Goal: Use online tool/utility: Utilize a website feature to perform a specific function

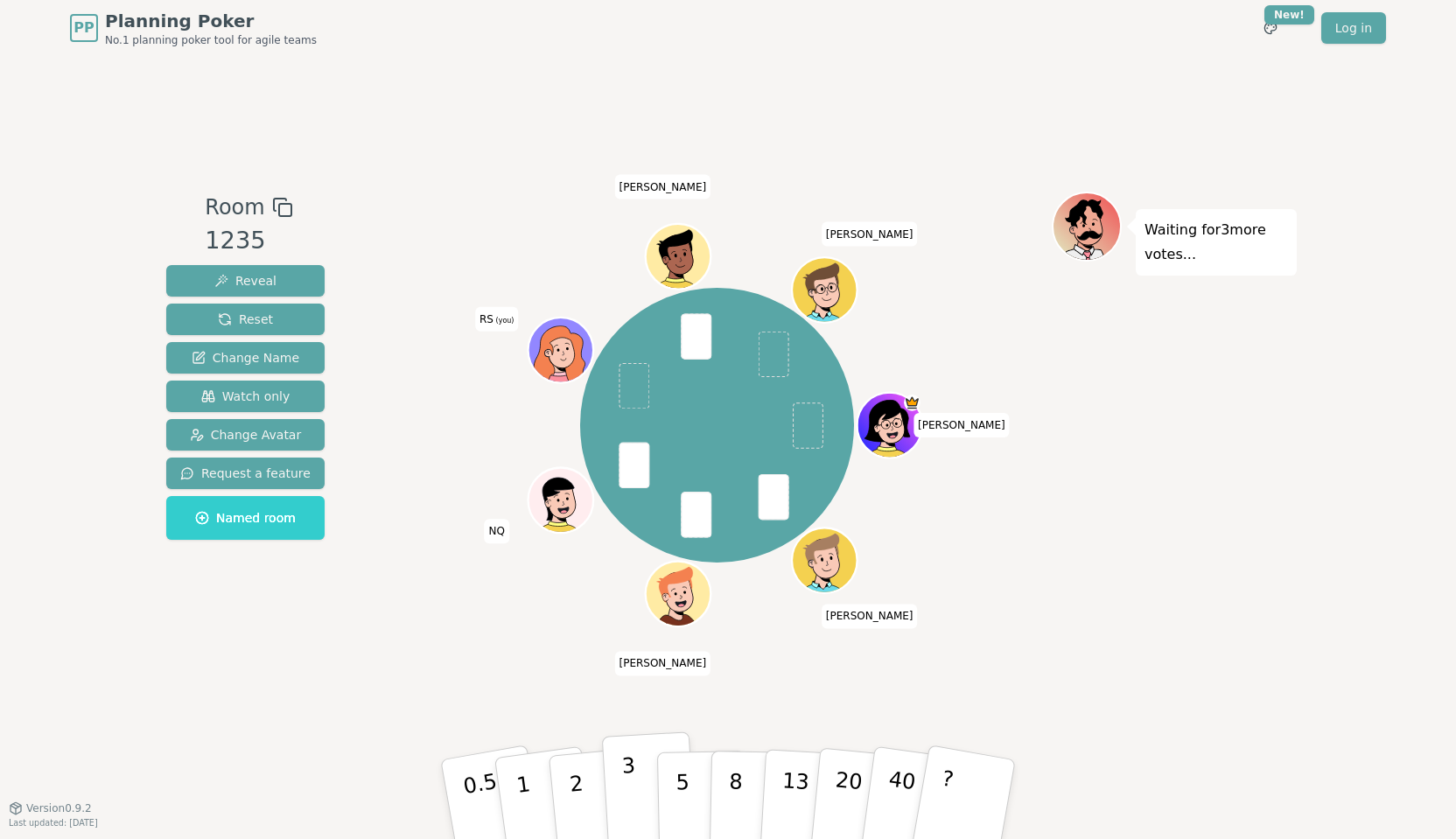
click at [646, 795] on button "3" at bounding box center [650, 799] width 96 height 137
click at [681, 795] on p "5" at bounding box center [683, 799] width 15 height 95
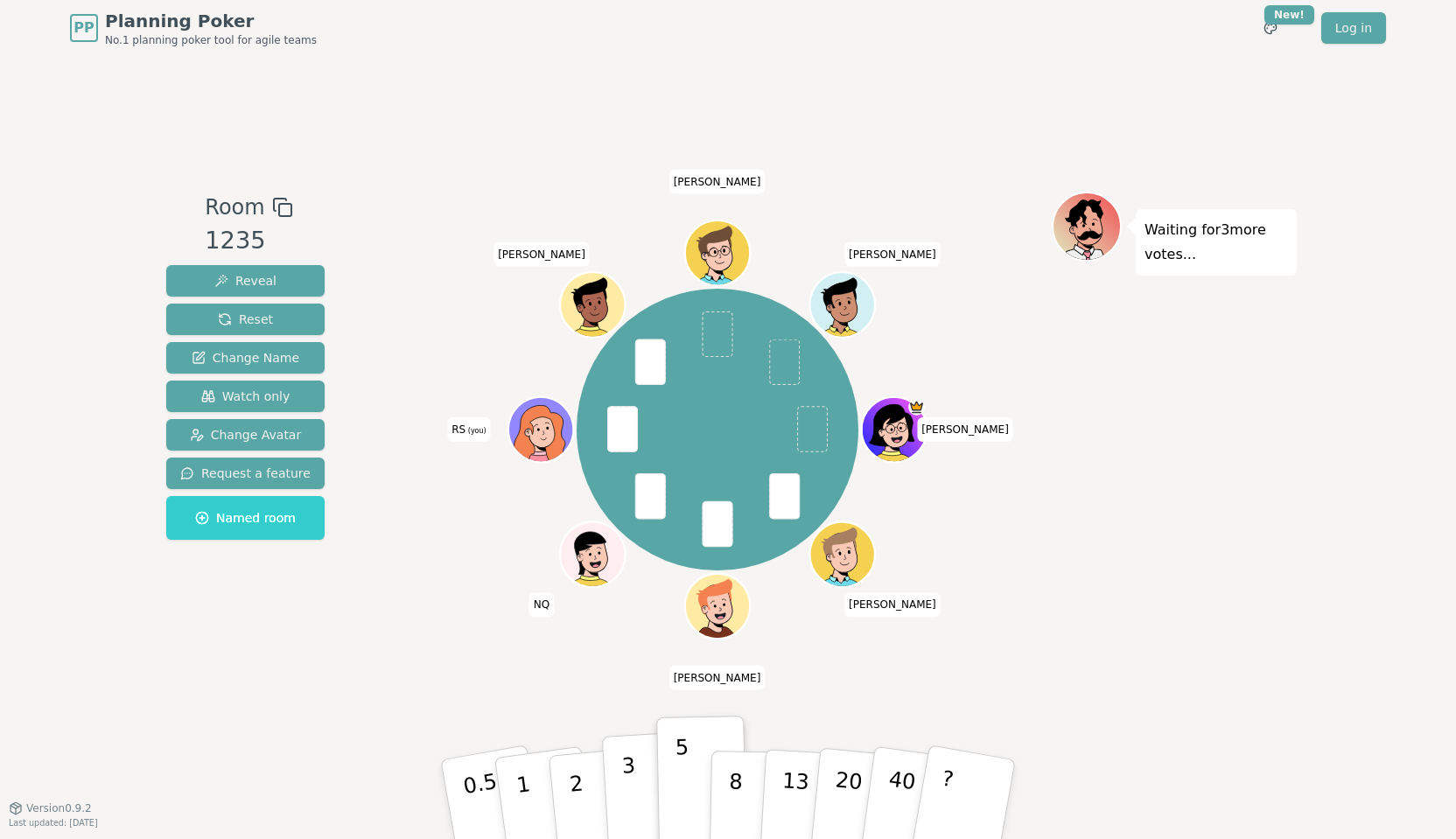
click at [644, 795] on button "3" at bounding box center [650, 799] width 96 height 137
click at [686, 795] on p "5" at bounding box center [683, 799] width 15 height 95
click at [646, 795] on button "3" at bounding box center [650, 799] width 96 height 137
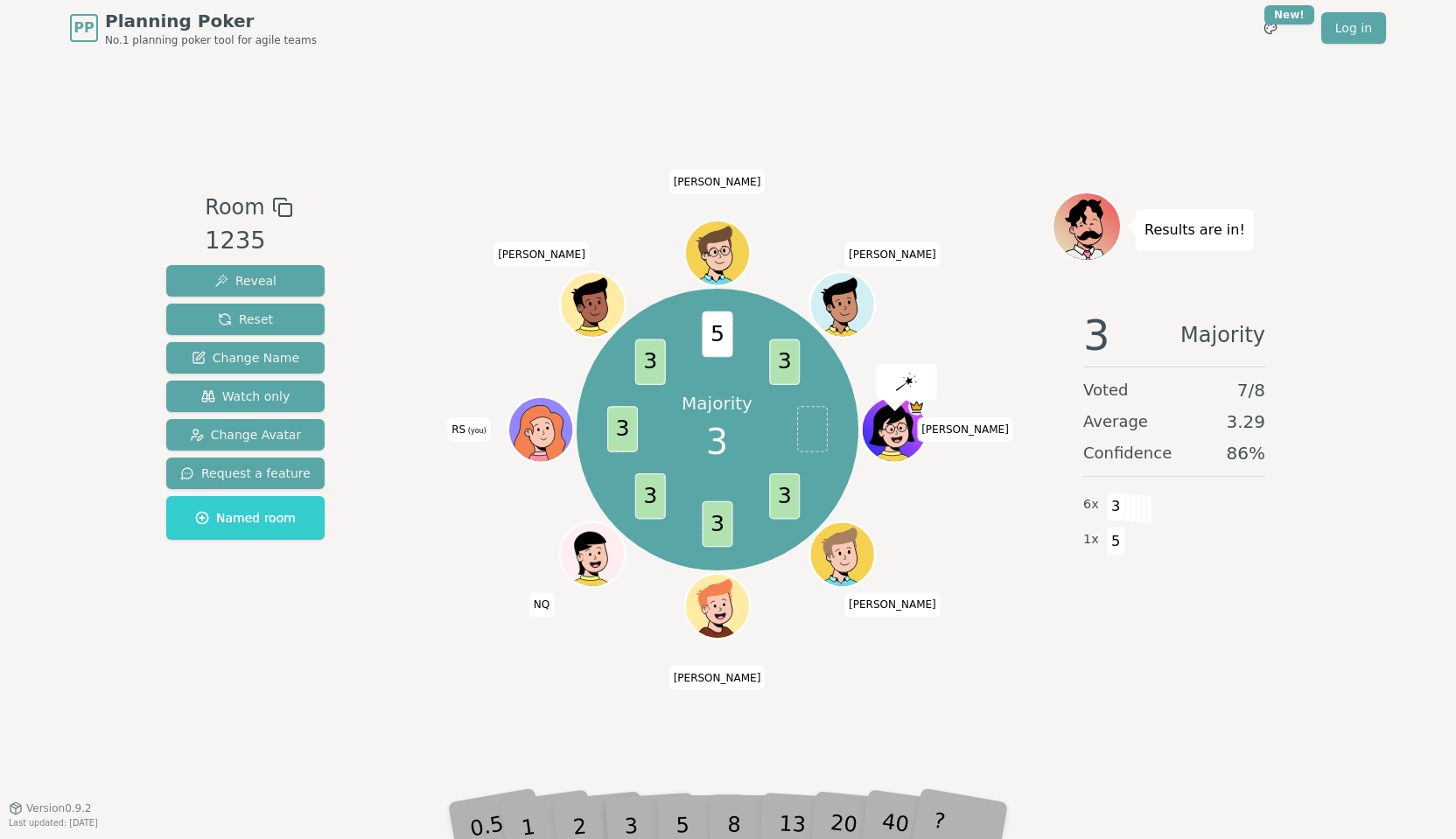
click at [1105, 762] on div "Room 1235 Reveal Reset Change Name Watch only Change Avatar Request a feature N…" at bounding box center [728, 431] width 1138 height 751
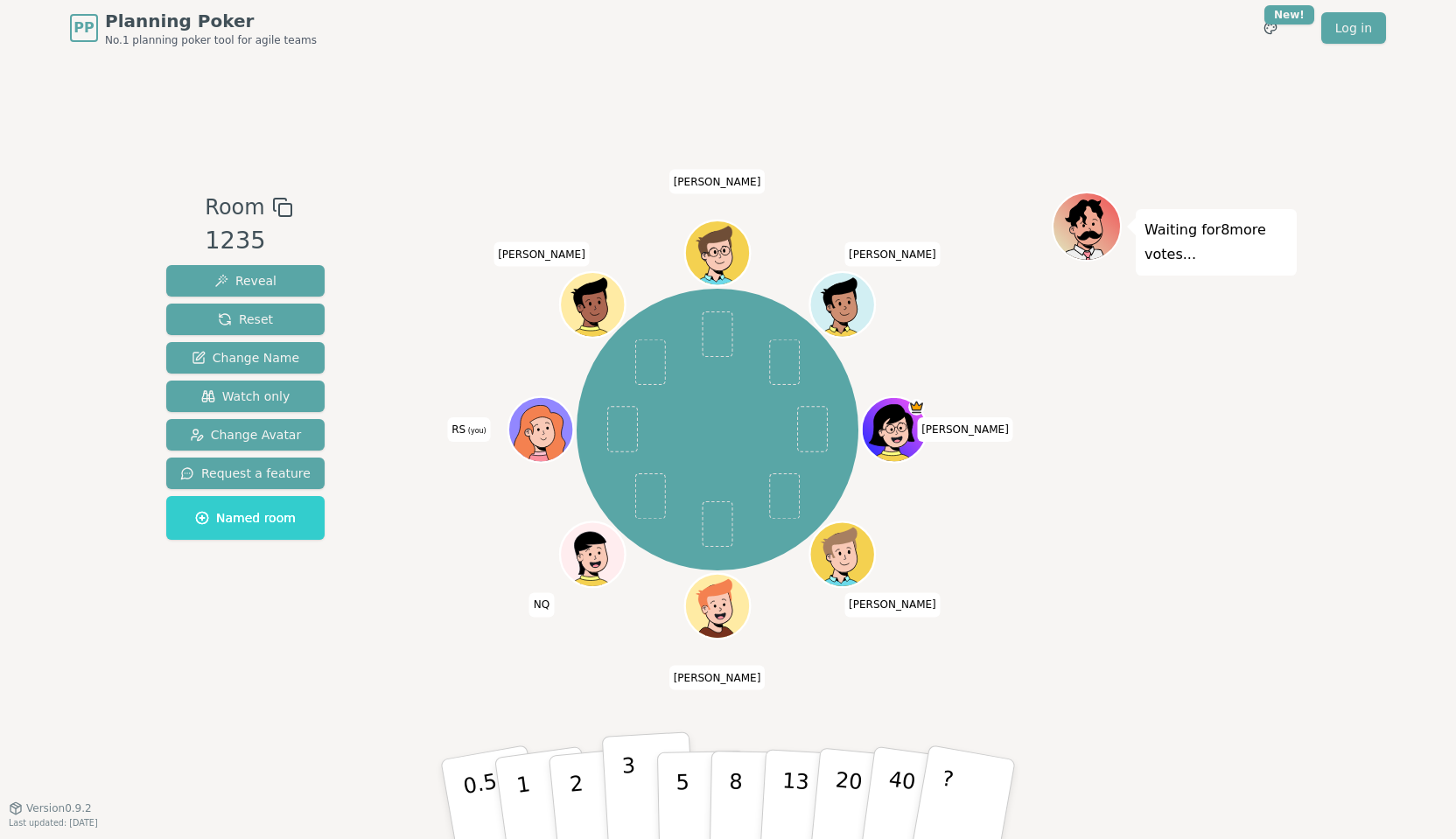
click at [635, 793] on button "3" at bounding box center [650, 799] width 96 height 137
click at [639, 795] on button "3" at bounding box center [650, 799] width 96 height 137
click at [655, 795] on button "3" at bounding box center [650, 799] width 96 height 137
click at [620, 795] on button "3" at bounding box center [650, 799] width 96 height 137
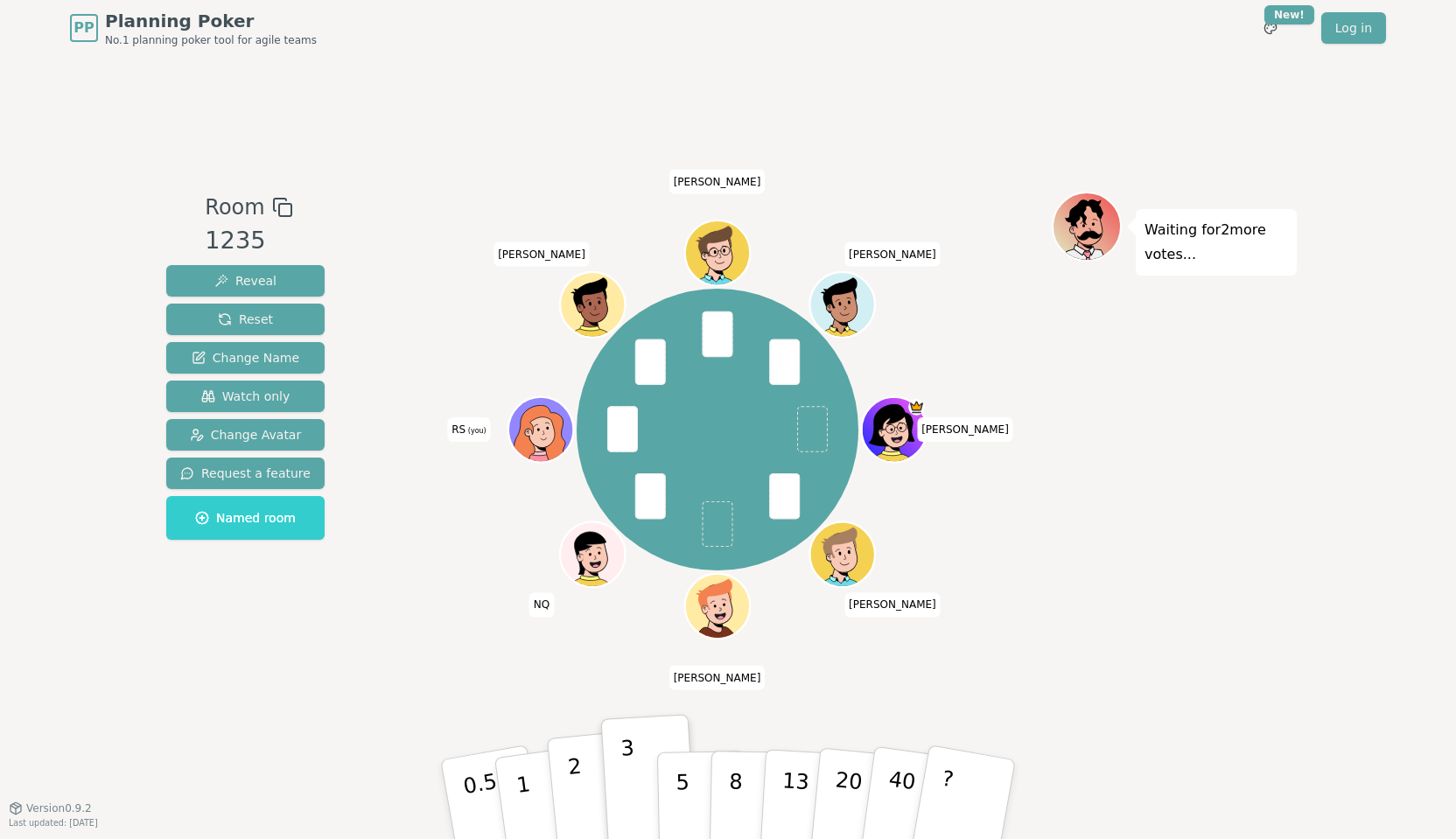
click at [581, 795] on p "2" at bounding box center [578, 802] width 23 height 96
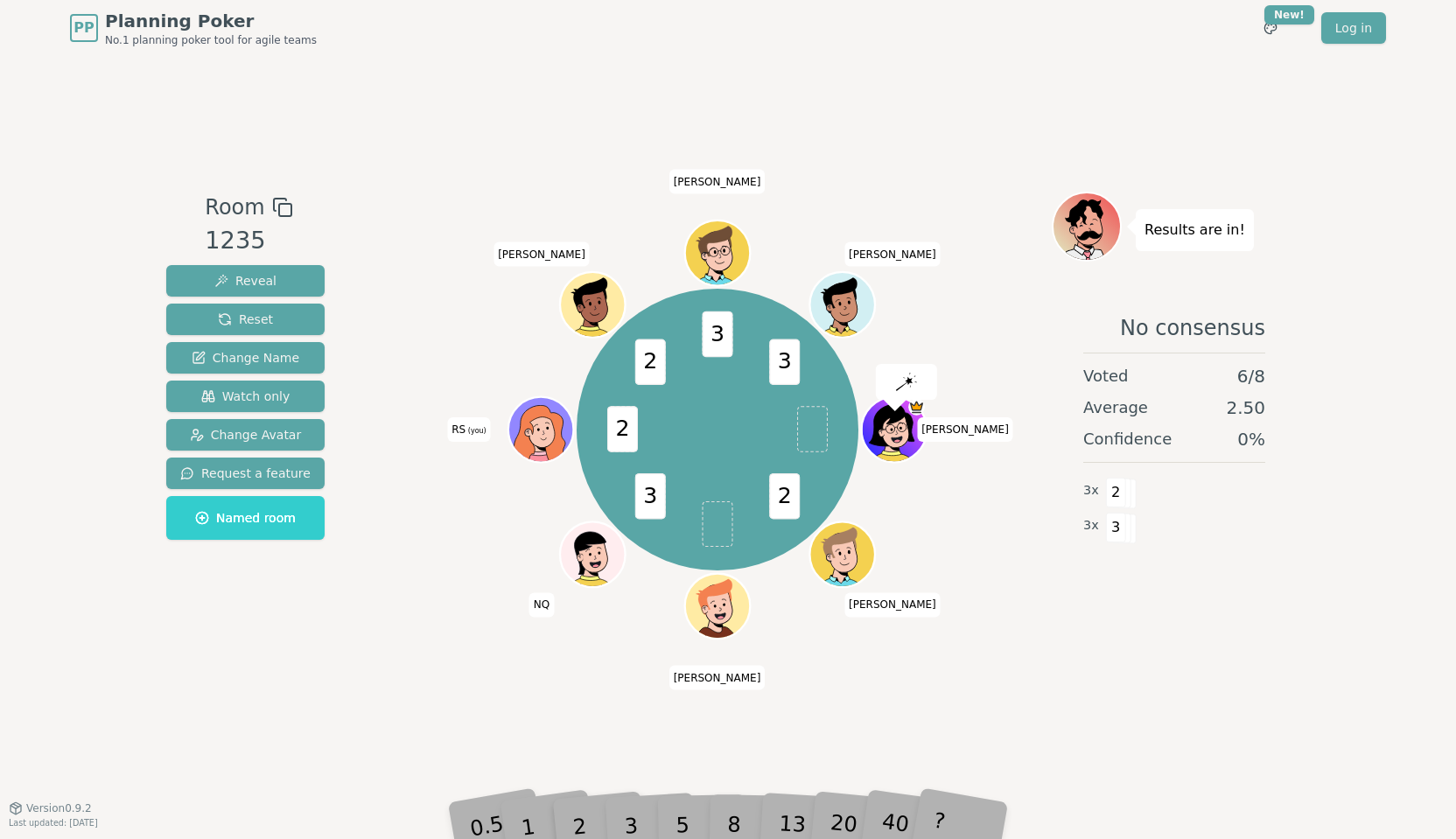
click at [635, 795] on div "3" at bounding box center [649, 799] width 56 height 64
click at [634, 795] on div "3" at bounding box center [649, 799] width 56 height 64
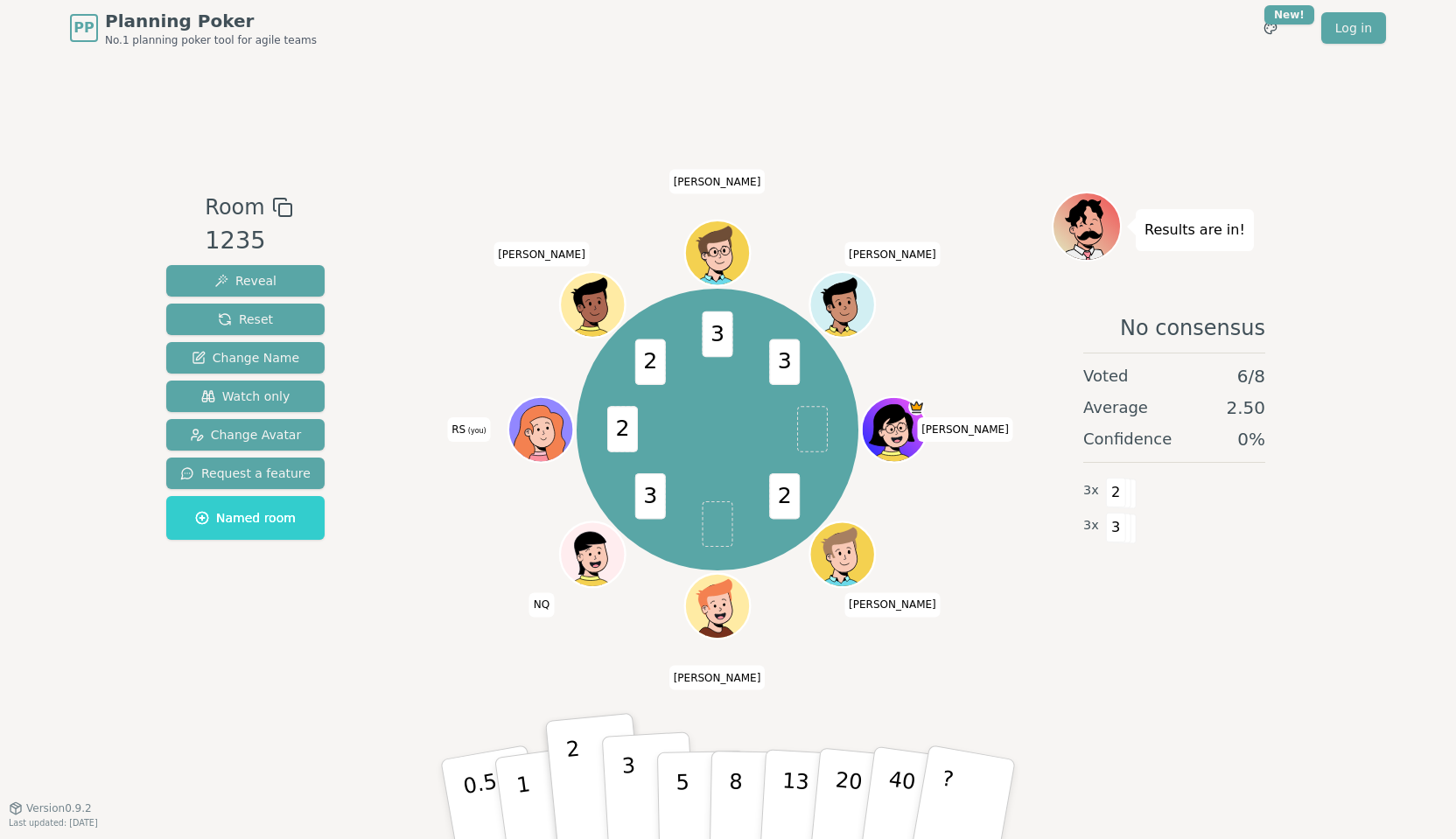
click at [637, 795] on button "3" at bounding box center [650, 799] width 96 height 137
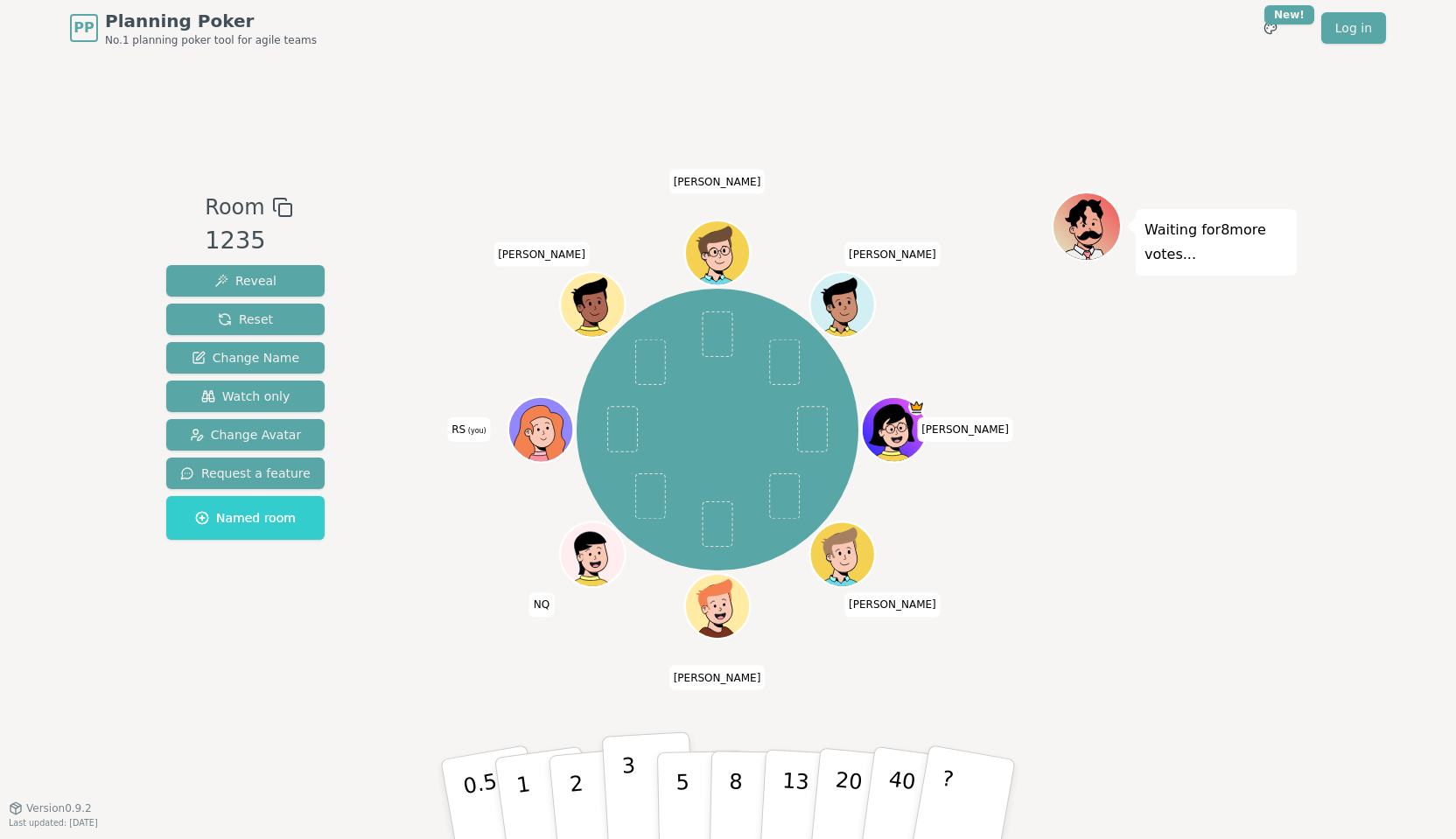
click at [635, 763] on button "3" at bounding box center [650, 799] width 96 height 137
click at [597, 795] on button "2" at bounding box center [597, 799] width 100 height 139
click at [633, 795] on p "3" at bounding box center [630, 801] width 19 height 96
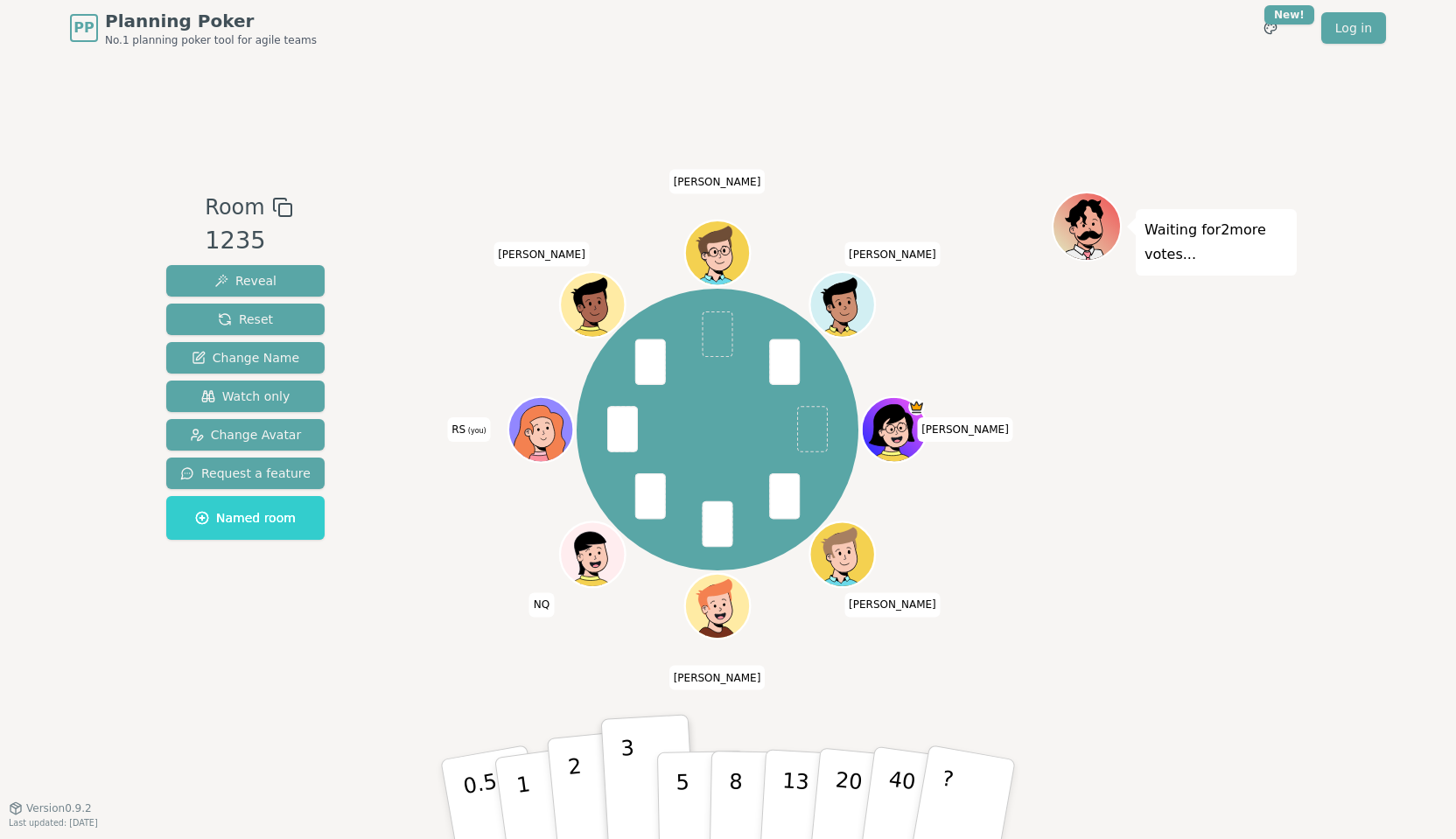
click at [588, 795] on button "2" at bounding box center [597, 799] width 100 height 139
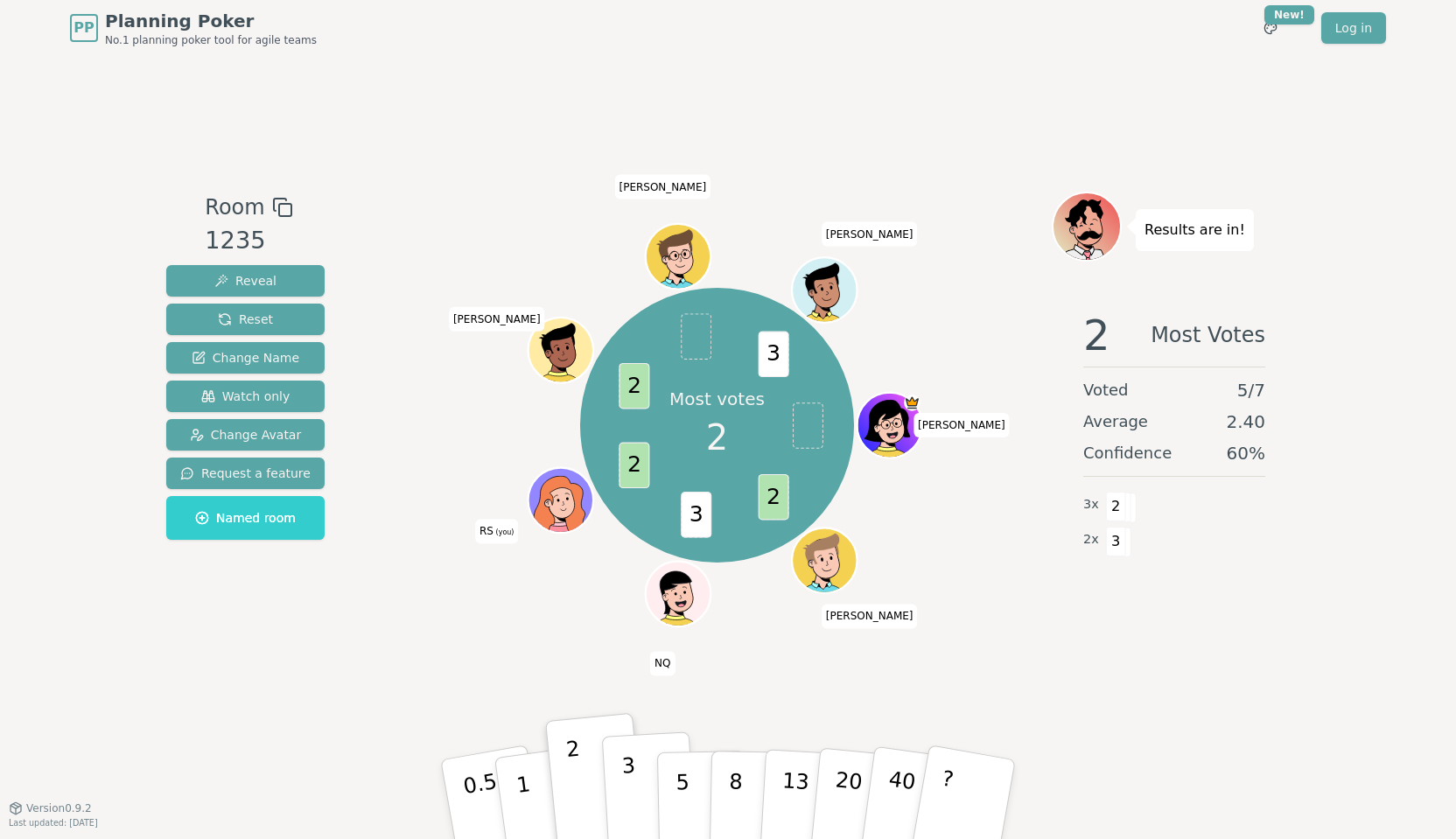
click at [614, 795] on button "3" at bounding box center [650, 799] width 96 height 137
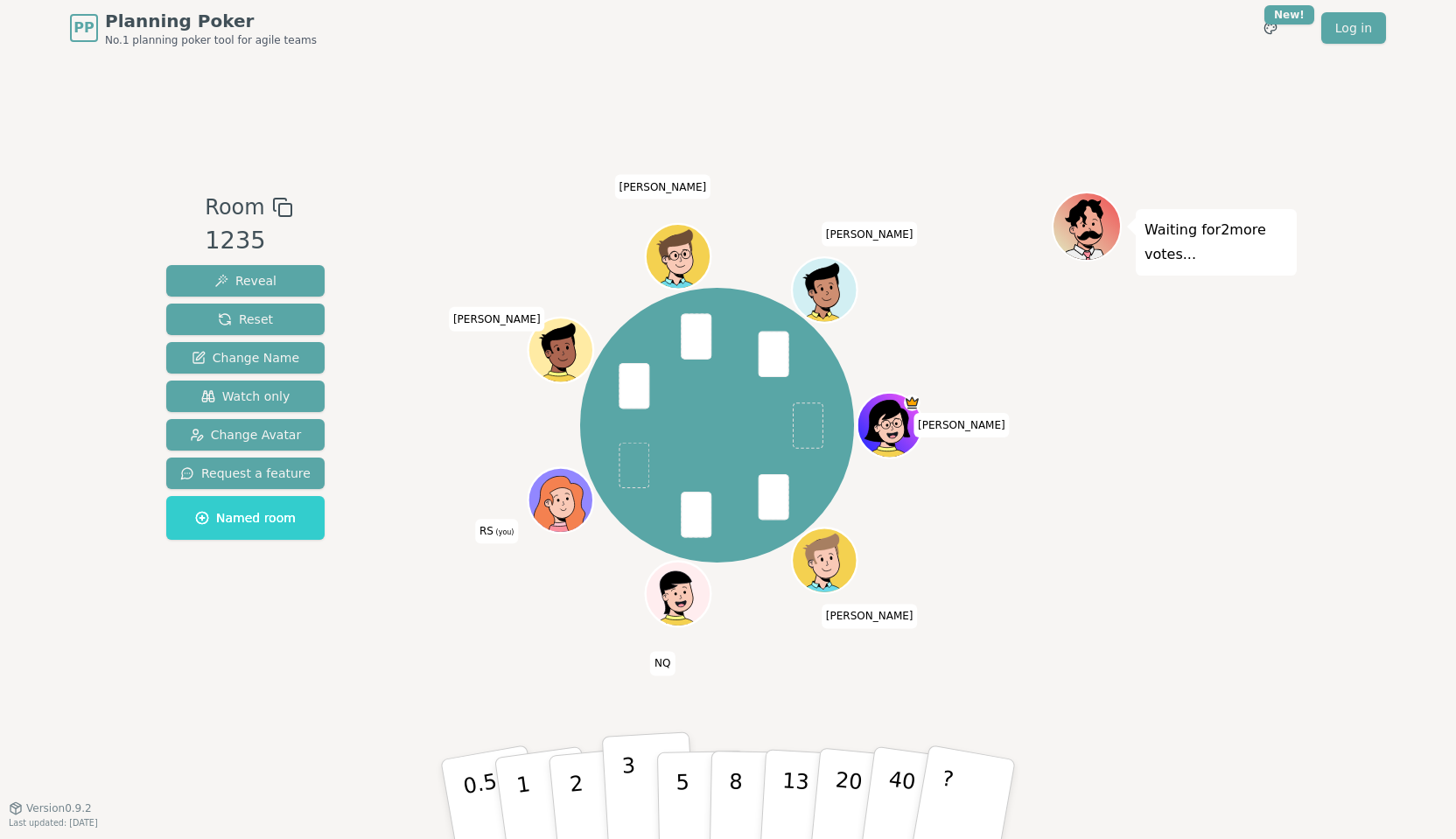
click at [636, 795] on button "3" at bounding box center [650, 799] width 96 height 137
click at [631, 795] on p "3" at bounding box center [630, 801] width 19 height 96
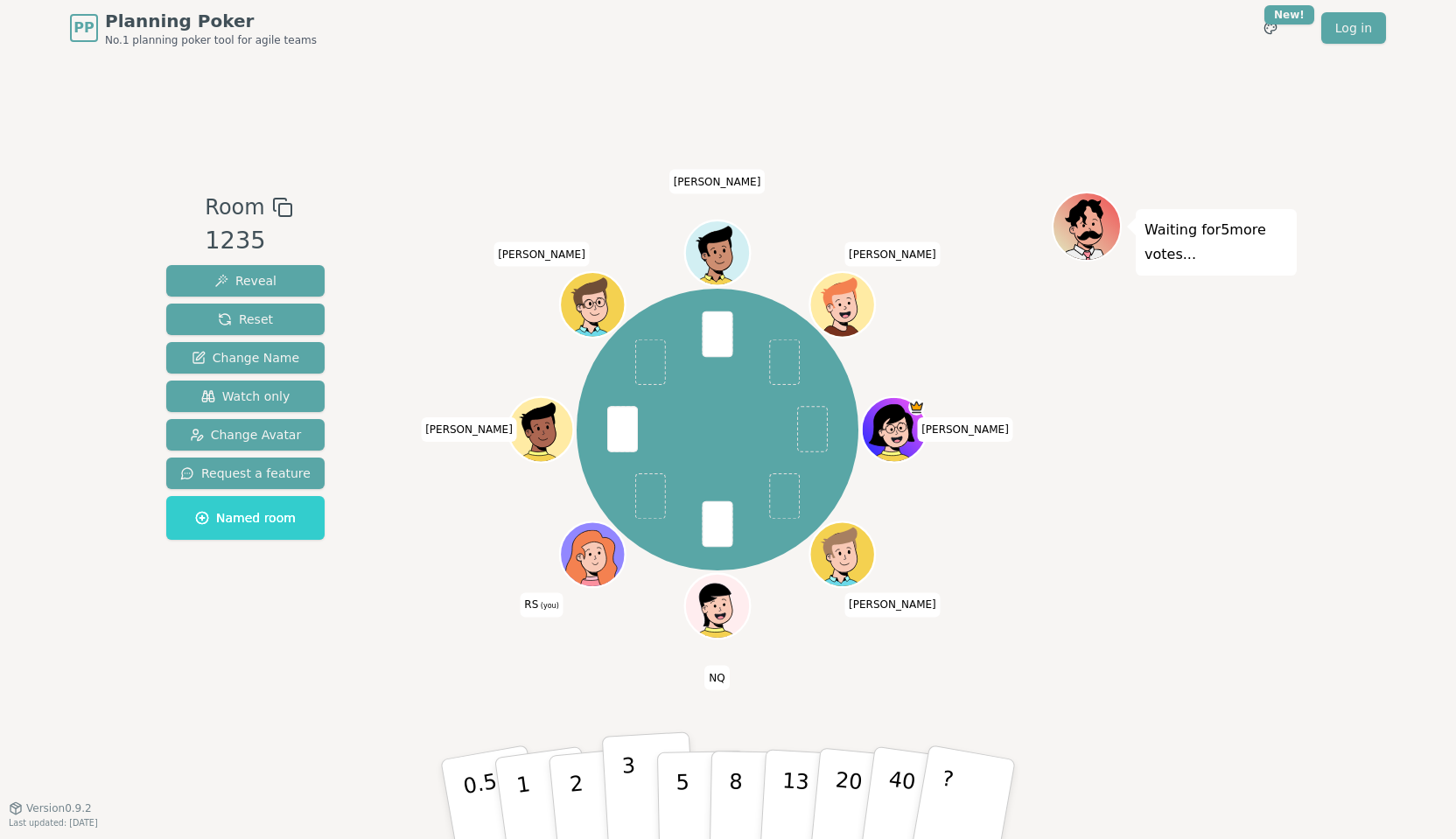
click at [648, 794] on button "3" at bounding box center [650, 799] width 96 height 137
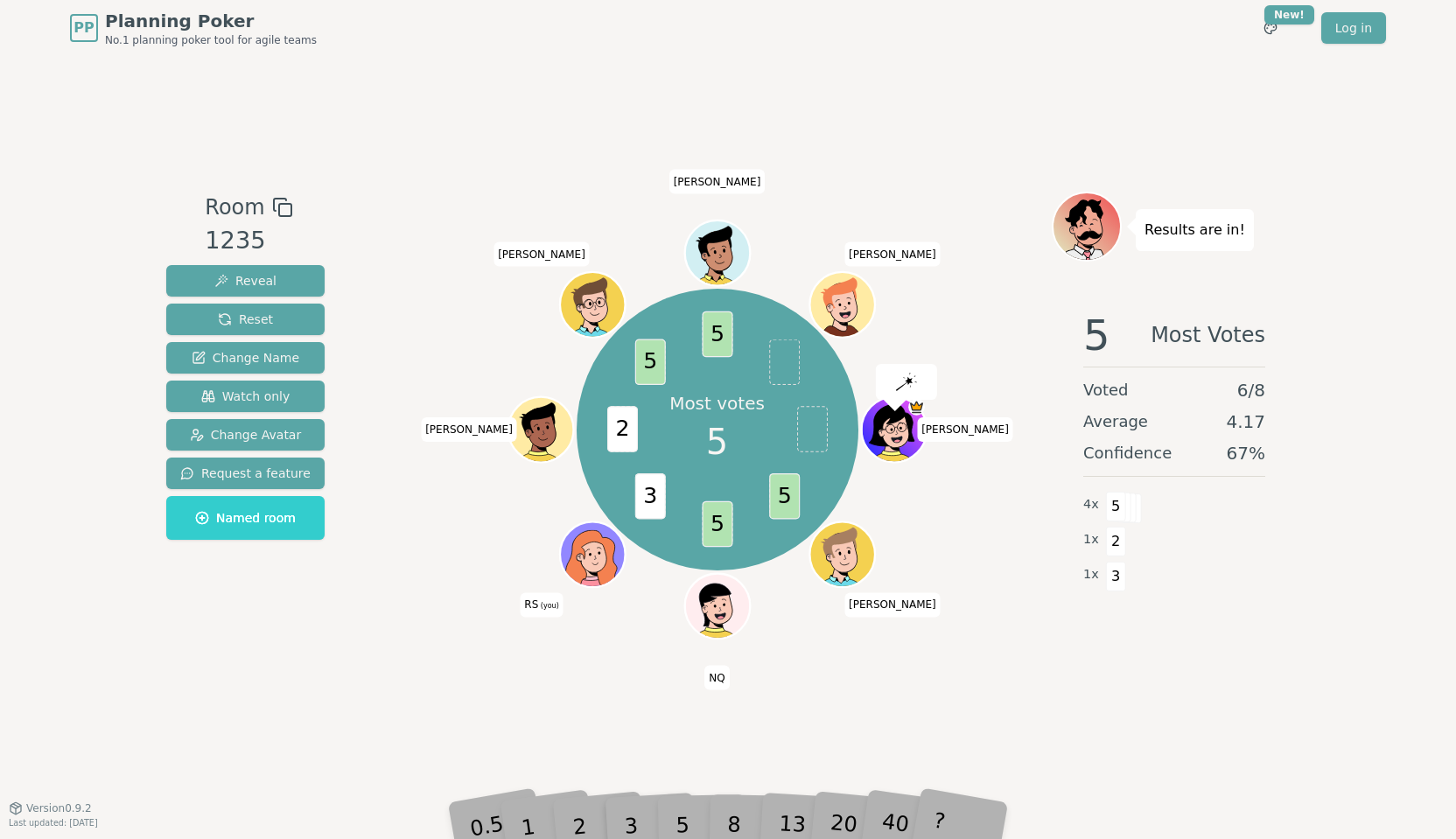
click at [678, 795] on div "5" at bounding box center [701, 799] width 53 height 62
click at [681, 795] on div "5" at bounding box center [701, 799] width 53 height 62
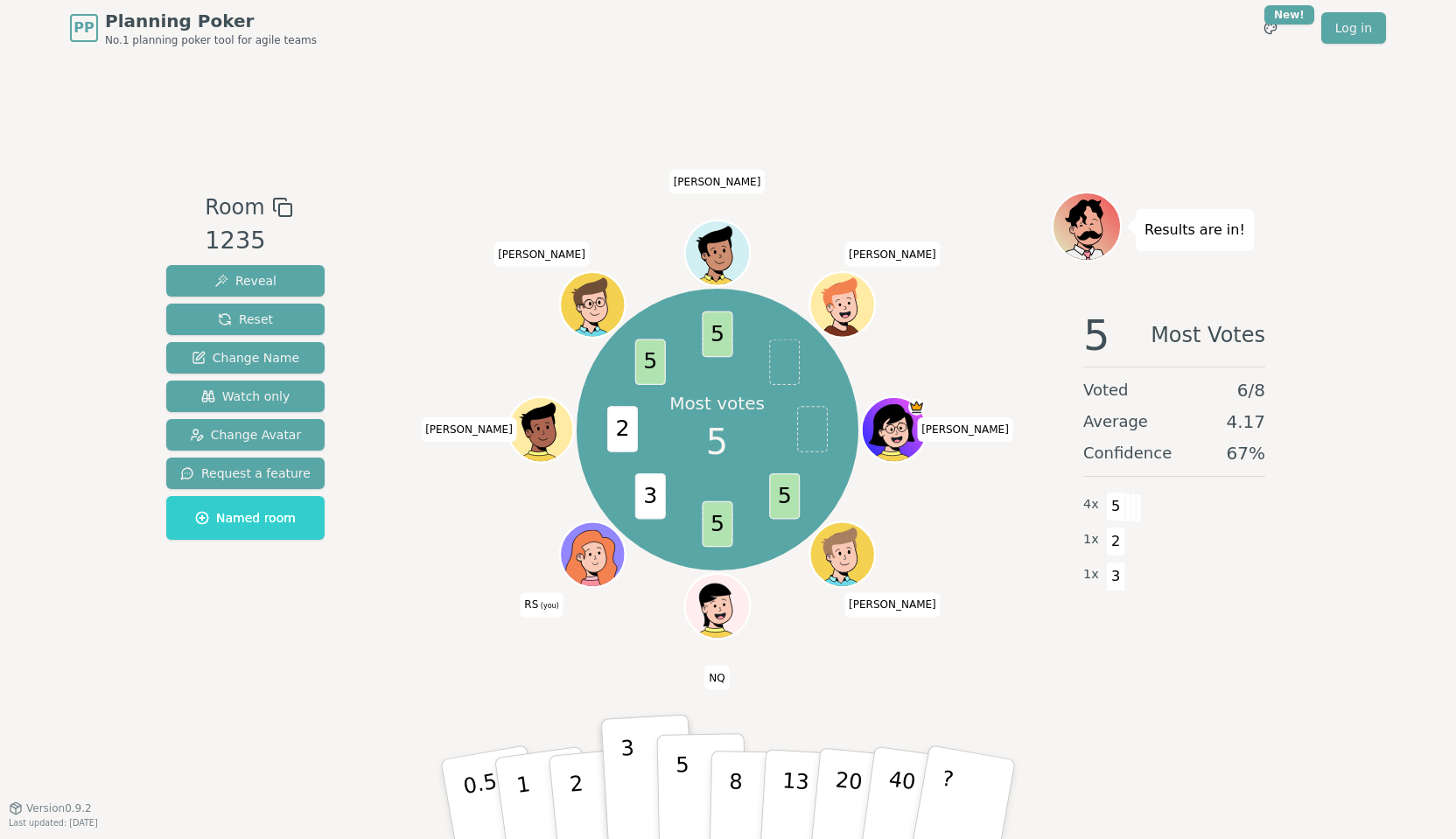
click at [682, 795] on p "5" at bounding box center [683, 799] width 15 height 95
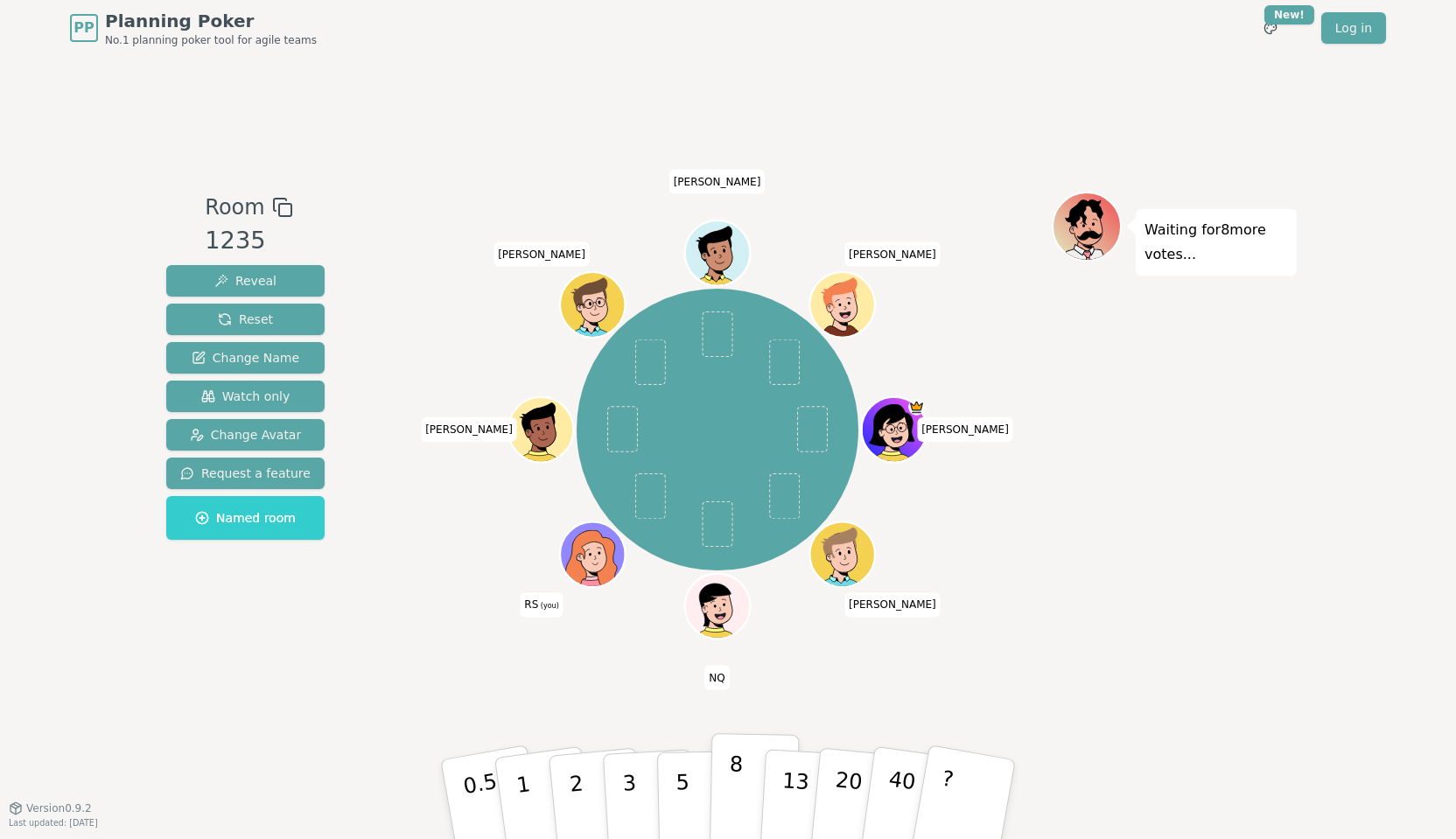
drag, startPoint x: 694, startPoint y: 805, endPoint x: 718, endPoint y: 780, distance: 34.7
click at [693, 795] on button "5" at bounding box center [702, 816] width 90 height 133
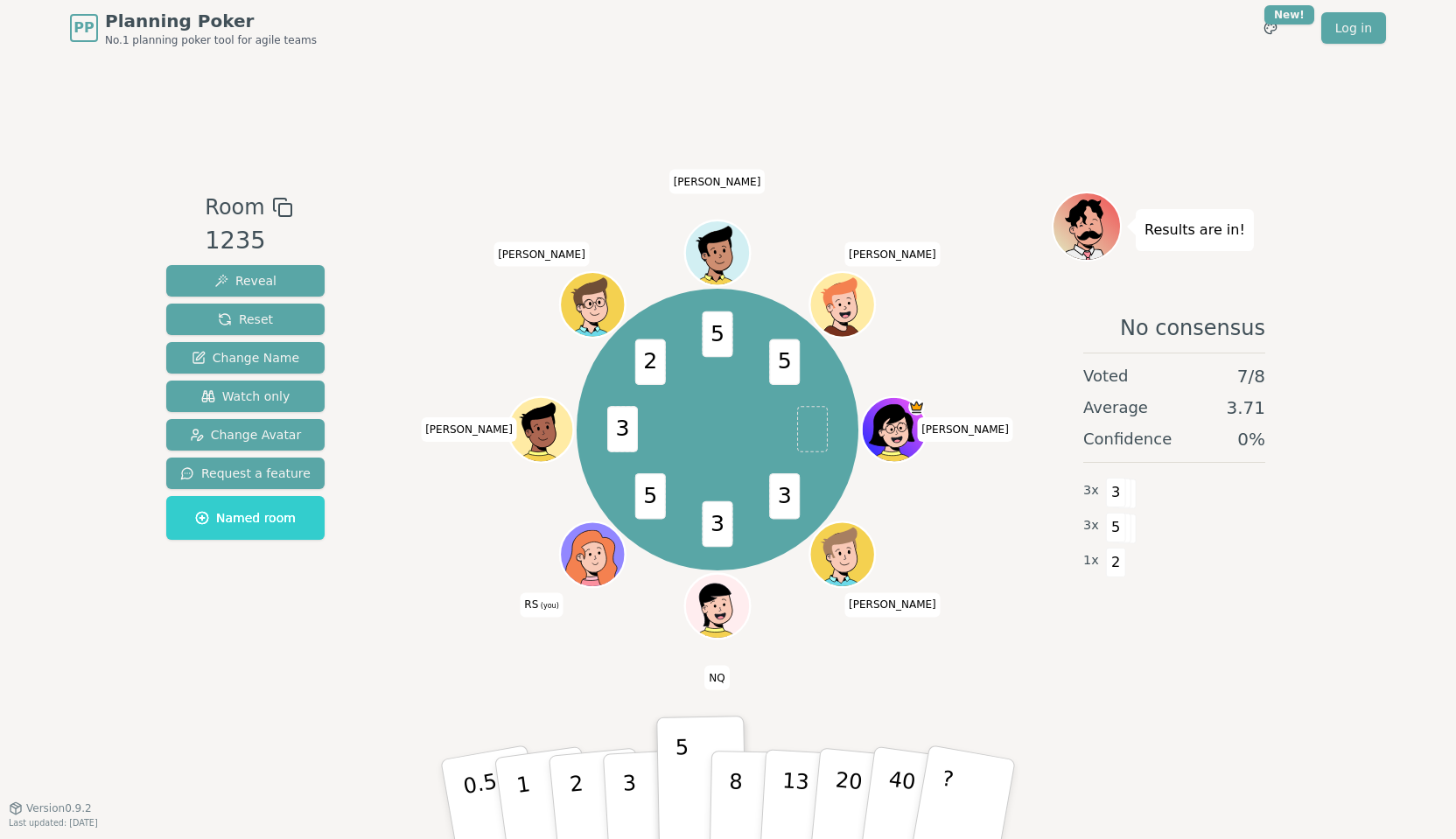
click at [1105, 748] on div "PP Planning Poker No.1 planning poker tool for agile teams Toggle theme New! Lo…" at bounding box center [728, 419] width 1456 height 839
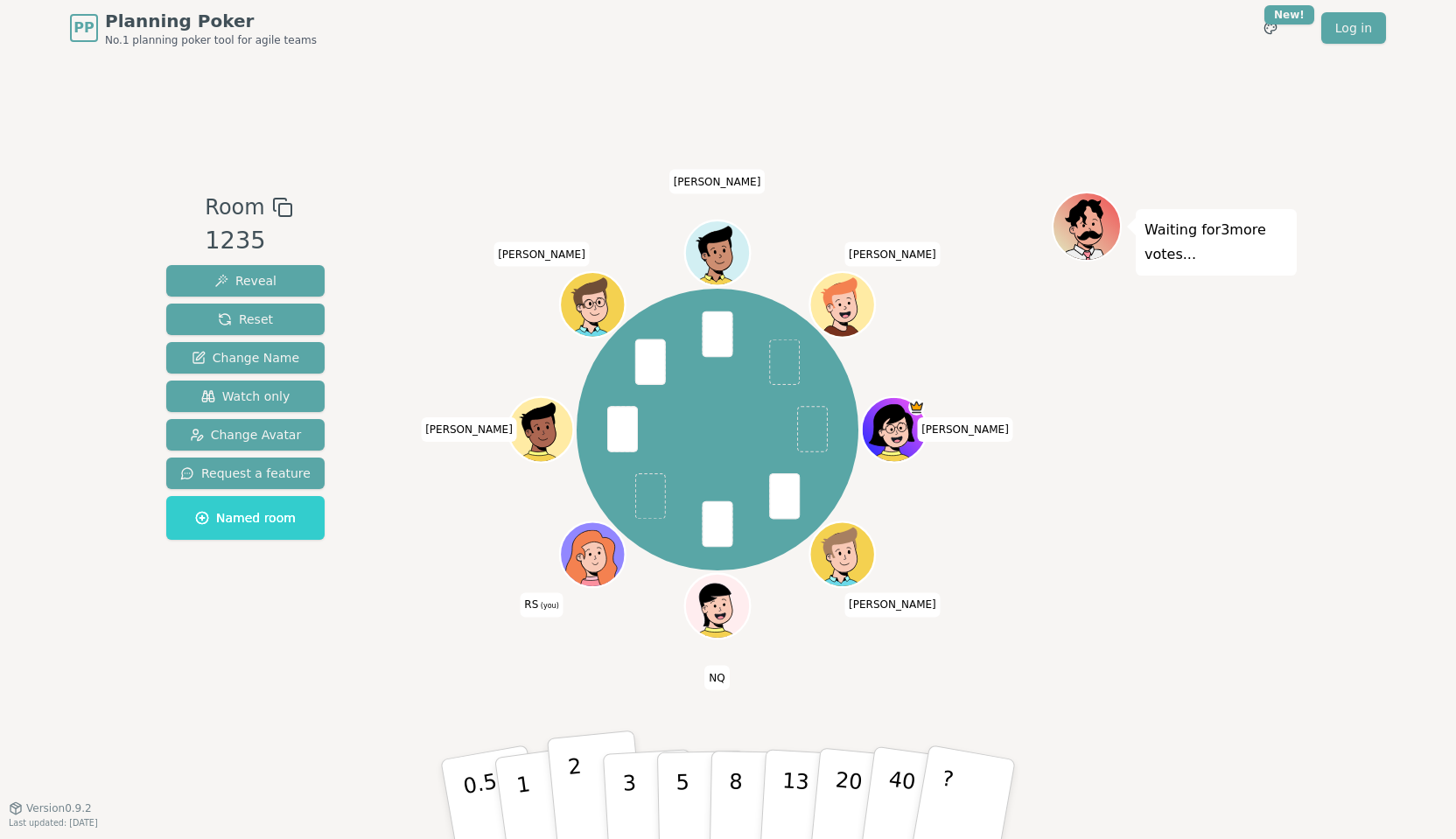
click at [583, 795] on button "2" at bounding box center [597, 799] width 100 height 139
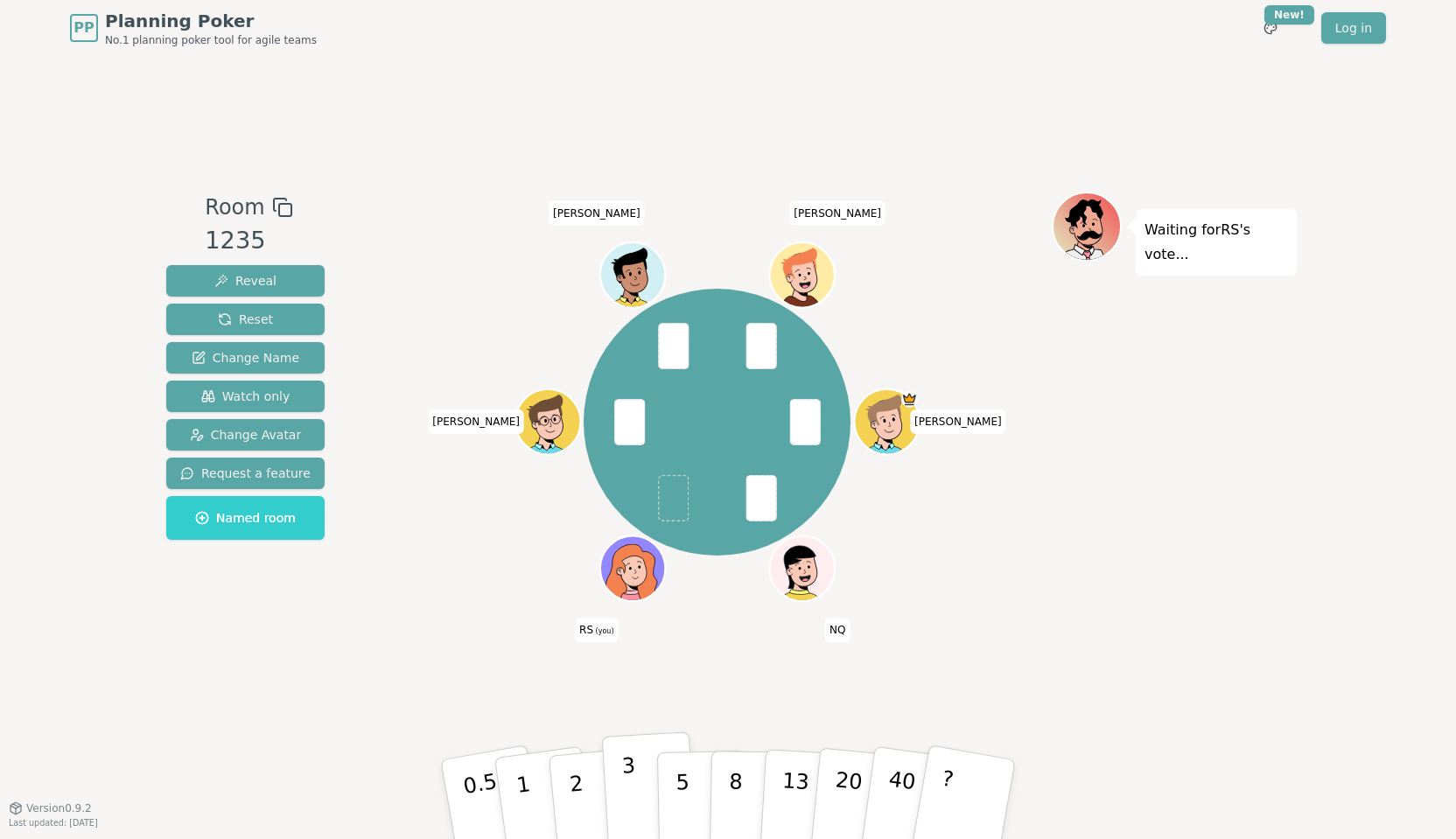
click at [616, 795] on button "3" at bounding box center [650, 799] width 96 height 137
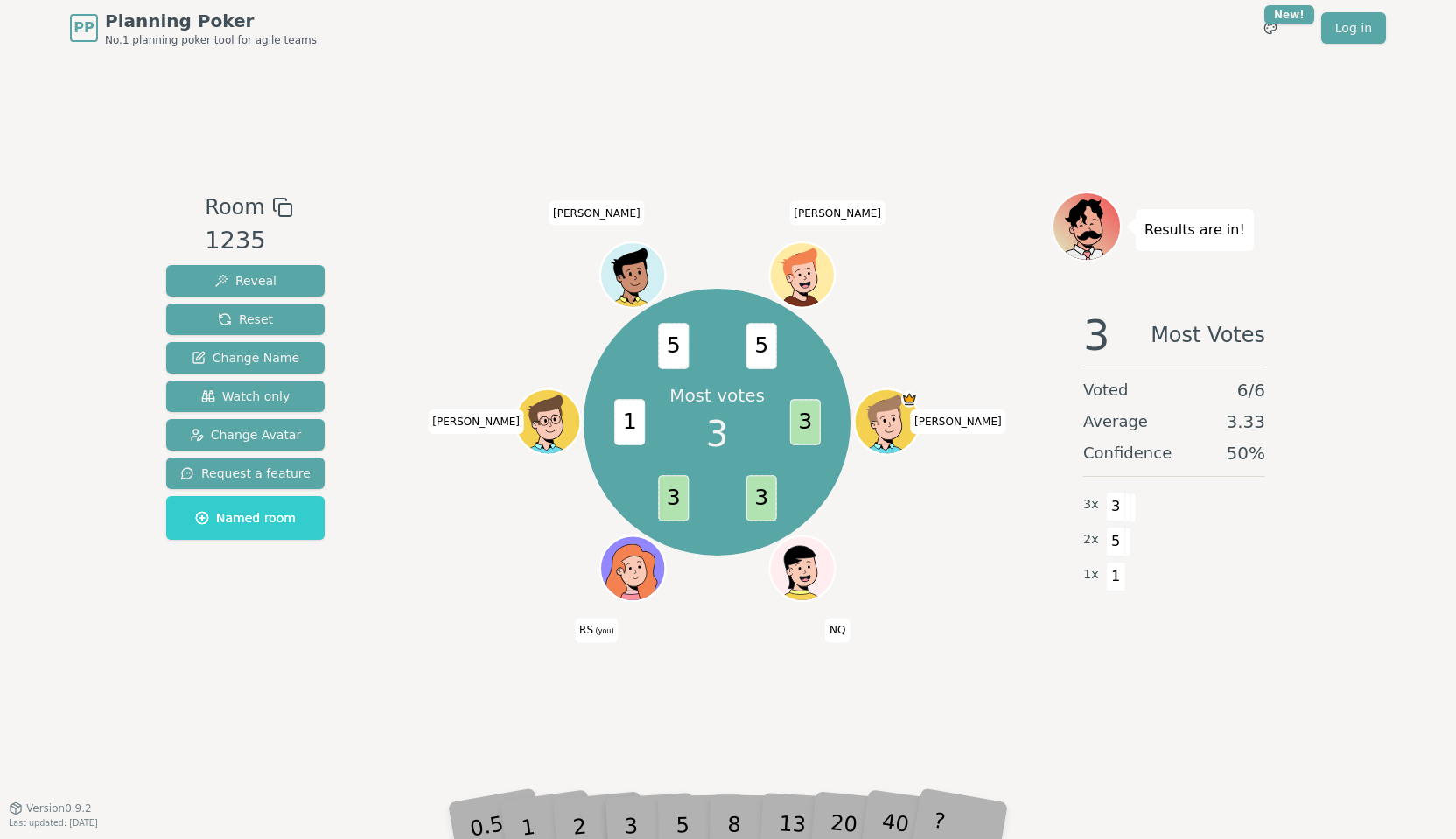
click at [1105, 757] on div "PP Planning Poker No.1 planning poker tool for agile teams Toggle theme New! Lo…" at bounding box center [728, 419] width 1456 height 839
